Goal: Find contact information: Find contact information

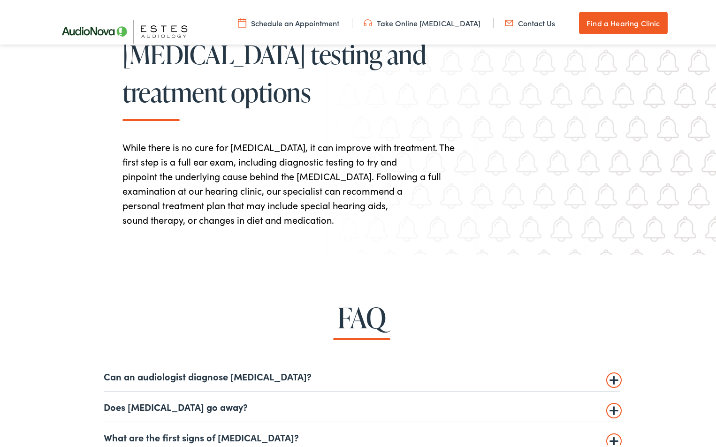
scroll to position [1975, 0]
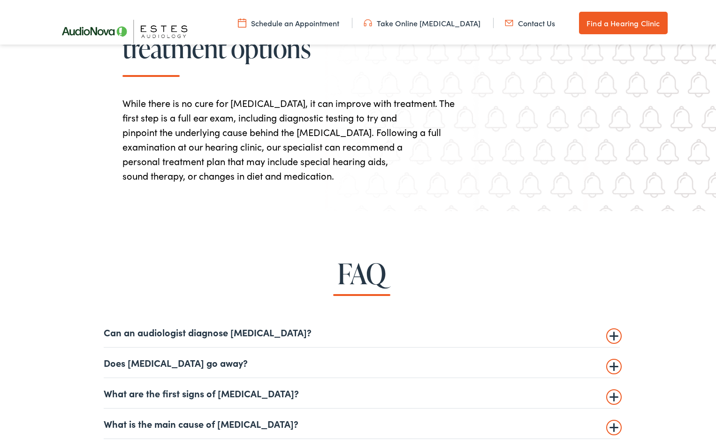
click at [177, 426] on summary "What is the main cause of [MEDICAL_DATA]?" at bounding box center [362, 420] width 516 height 11
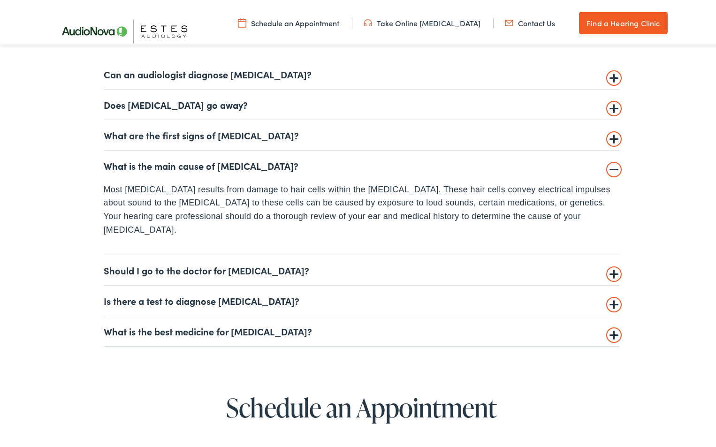
scroll to position [2324, 0]
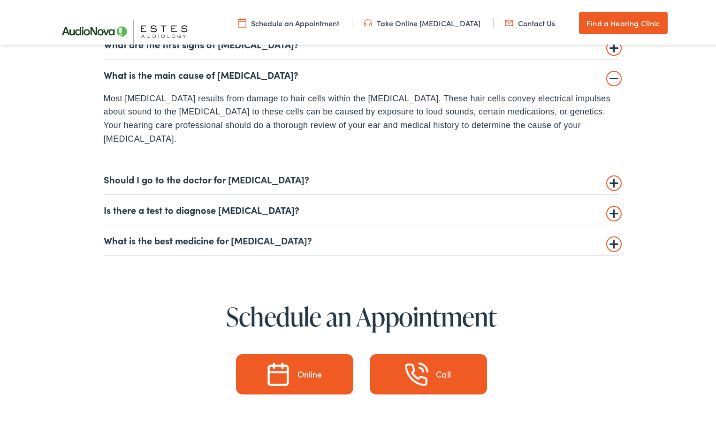
click at [216, 232] on summary "What is the best medicine for tinnitus?" at bounding box center [362, 237] width 516 height 11
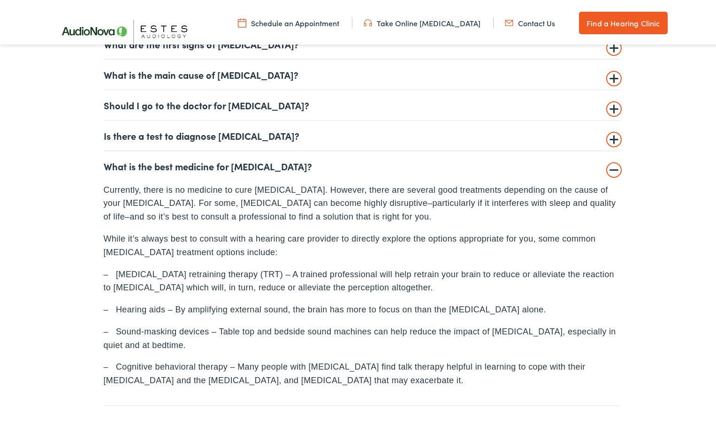
click at [532, 19] on link "Contact Us" at bounding box center [530, 20] width 50 height 10
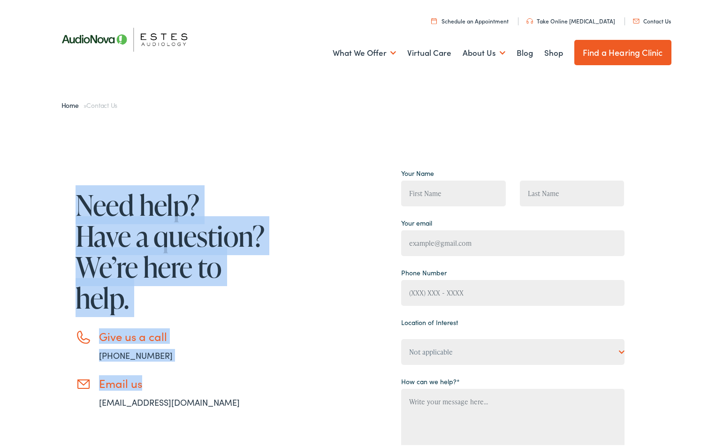
drag, startPoint x: 72, startPoint y: 164, endPoint x: 220, endPoint y: 377, distance: 259.3
click at [220, 377] on div "Need help? Have a question? We’re here to help. Give us a call 888-480-2052 Ema…" at bounding box center [160, 357] width 216 height 386
click at [610, 47] on link "Find a Hearing Clinic" at bounding box center [622, 50] width 97 height 25
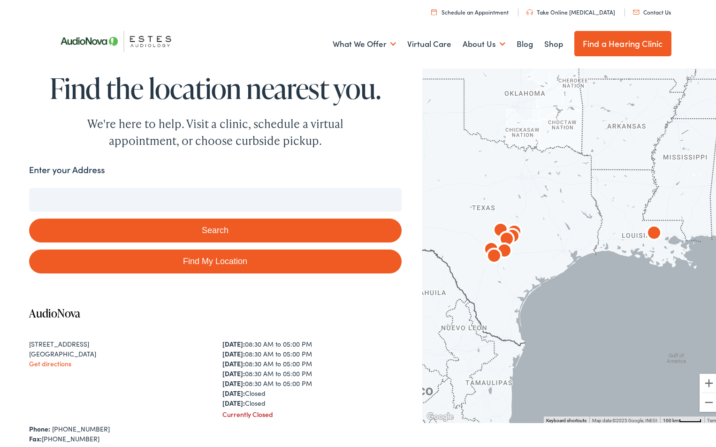
drag, startPoint x: 179, startPoint y: 183, endPoint x: 172, endPoint y: 221, distance: 39.2
click at [172, 221] on button "Search" at bounding box center [215, 228] width 372 height 24
click at [217, 226] on button "Search" at bounding box center [215, 228] width 372 height 24
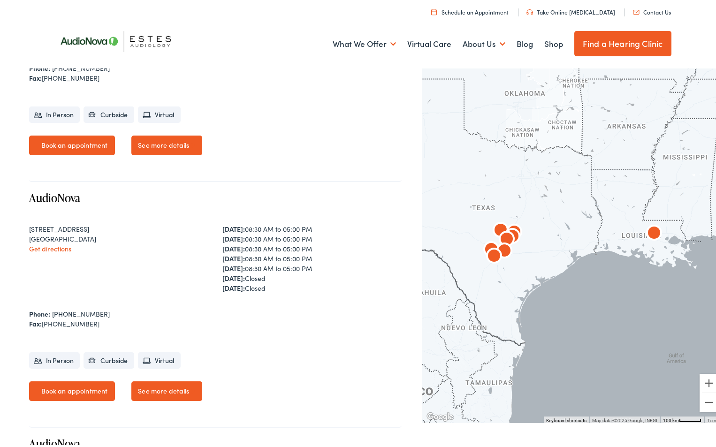
scroll to position [391, 0]
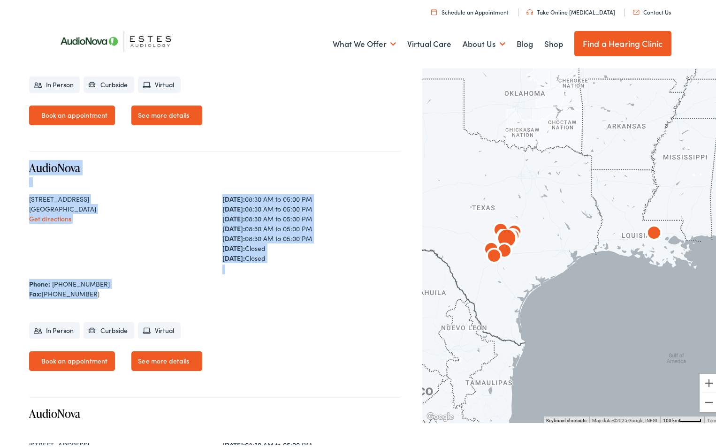
drag, startPoint x: 20, startPoint y: 160, endPoint x: 110, endPoint y: 294, distance: 161.3
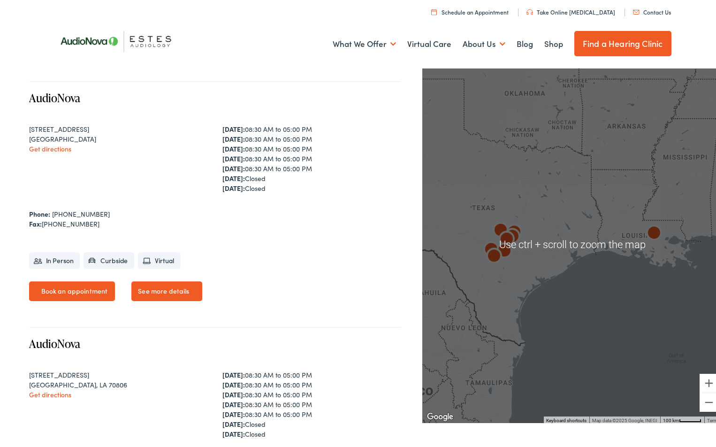
scroll to position [452, 0]
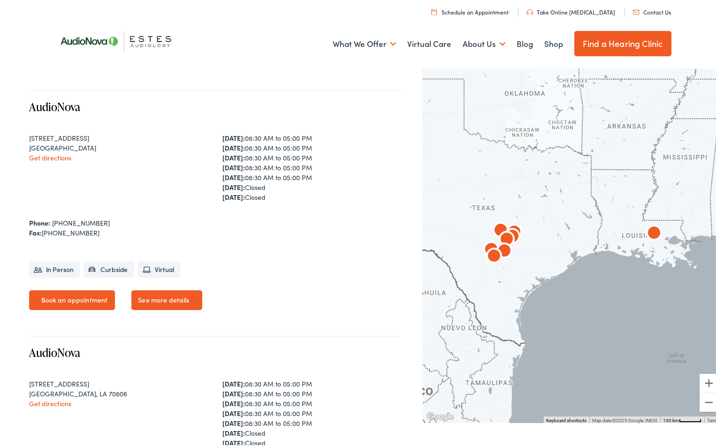
drag, startPoint x: 117, startPoint y: 137, endPoint x: 24, endPoint y: 136, distance: 92.9
copy div "[STREET_ADDRESS]"
